Goal: Transaction & Acquisition: Purchase product/service

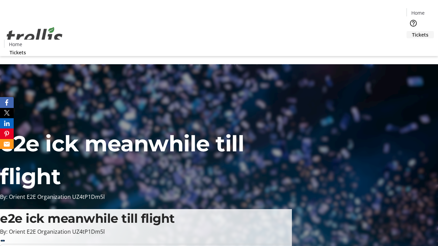
click at [412, 31] on span "Tickets" at bounding box center [420, 34] width 16 height 7
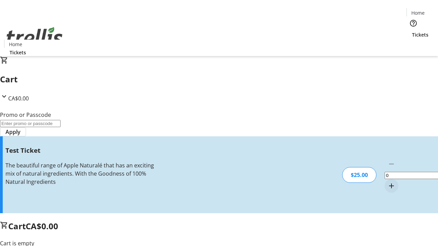
click at [387, 182] on mat-icon "Increment by one" at bounding box center [391, 186] width 8 height 8
type input "1"
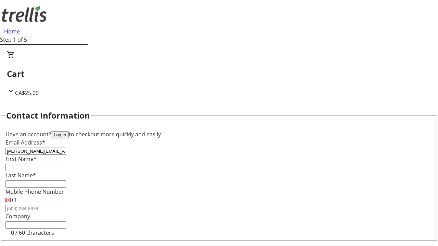
type input "[PERSON_NAME][EMAIL_ADDRESS][DOMAIN_NAME]"
type input "[PERSON_NAME]"
type input "Upton"
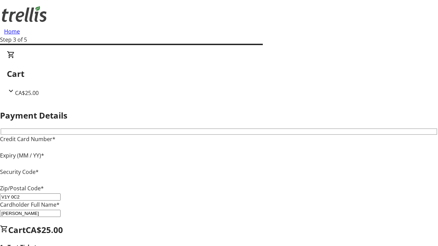
type input "V1Y 0C2"
